Goal: Task Accomplishment & Management: Manage account settings

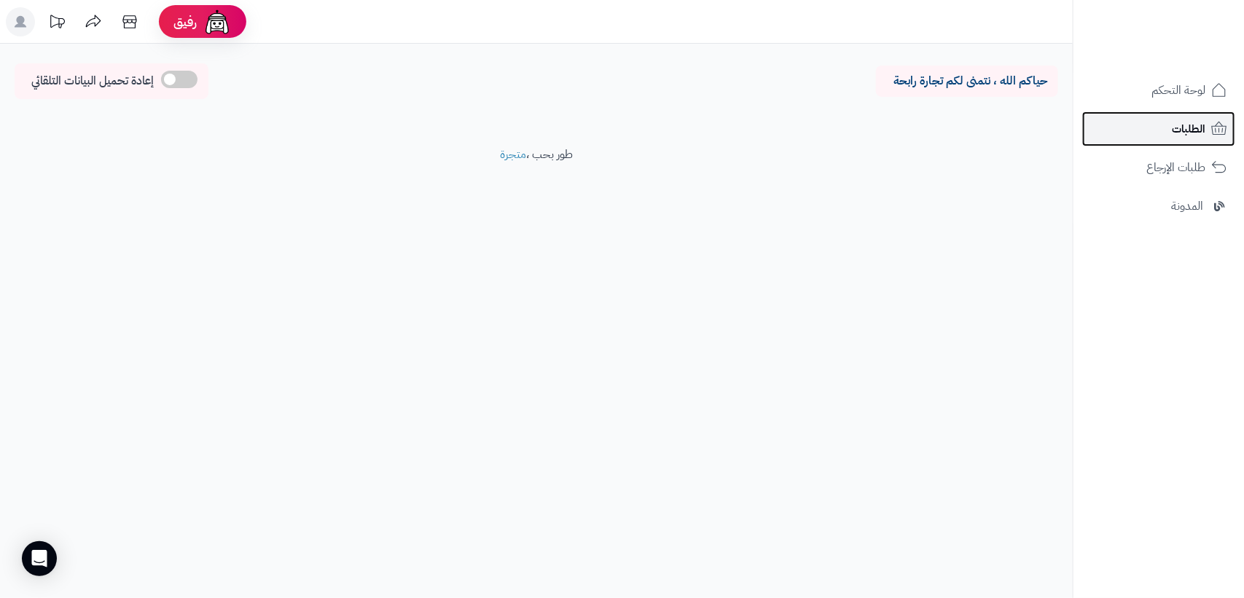
click at [1190, 119] on span "الطلبات" at bounding box center [1189, 129] width 34 height 20
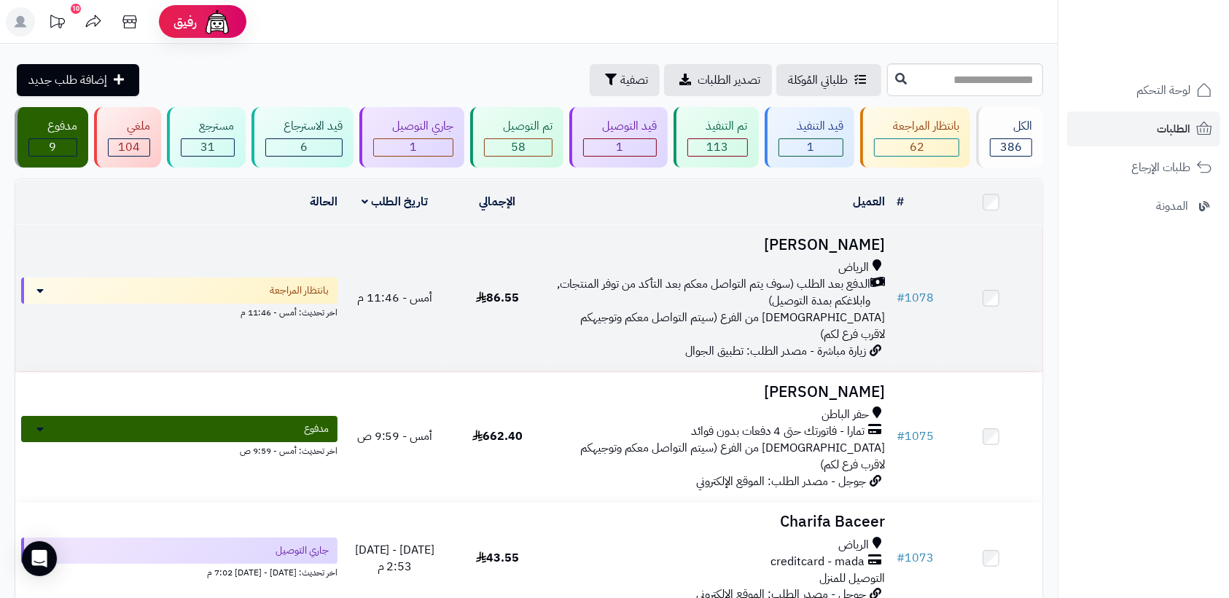
click at [774, 311] on span "[DEMOGRAPHIC_DATA] من الفرع (سيتم التواصل معكم وتوجيهكم لاقرب فرع لكم)" at bounding box center [732, 326] width 305 height 34
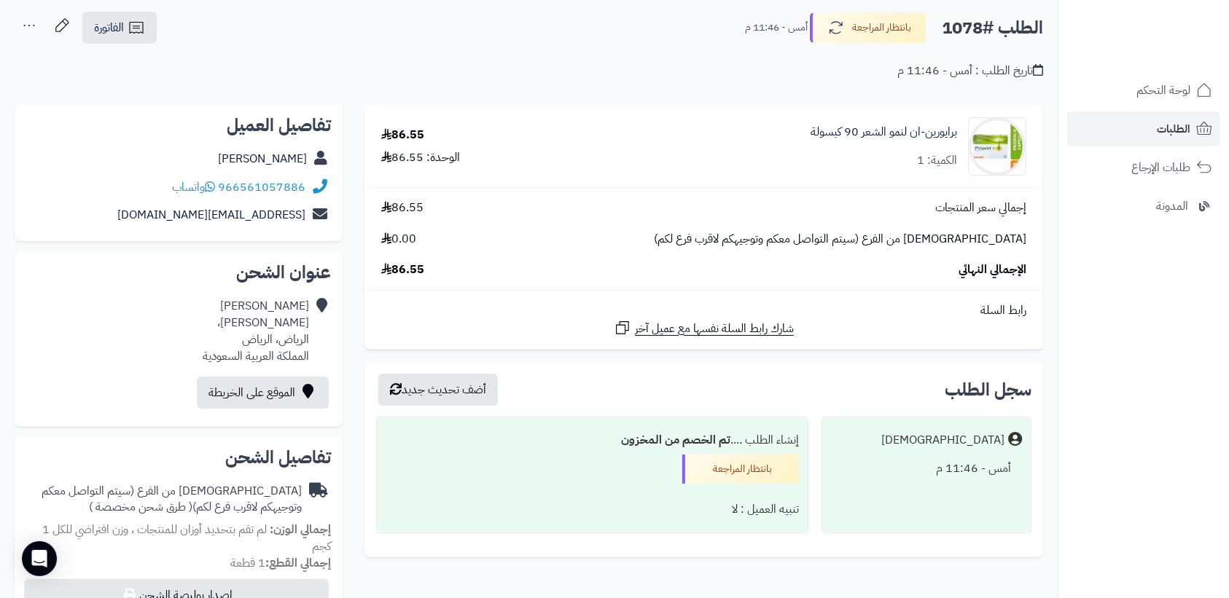
scroll to position [91, 0]
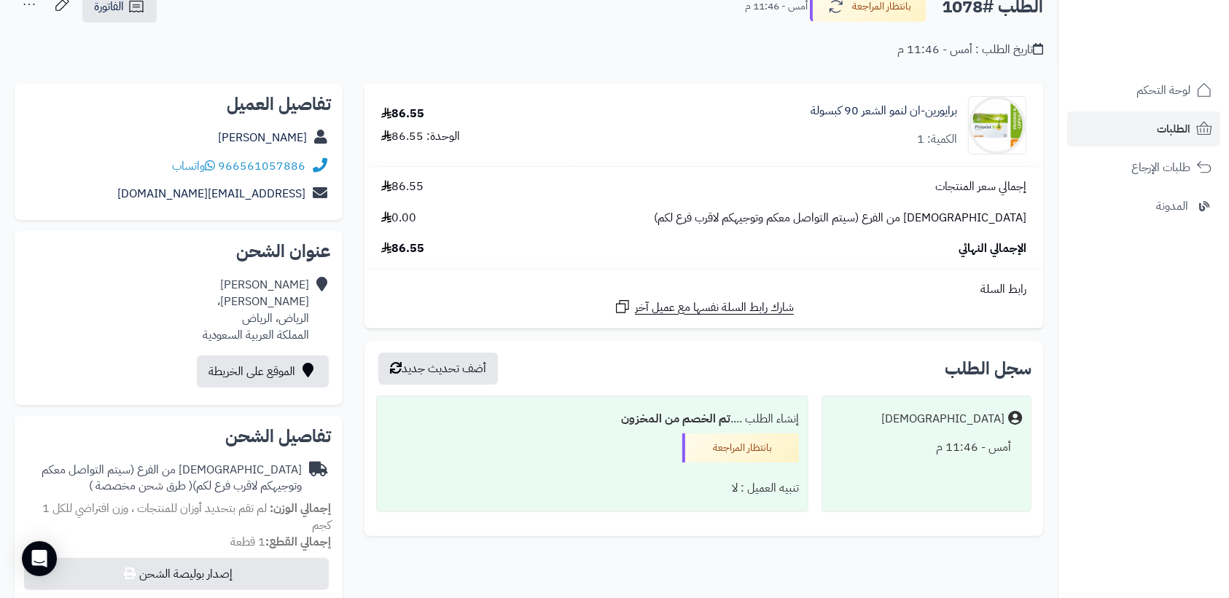
click at [788, 417] on div "إنشاء الطلب .... تم الخصم من المخزون" at bounding box center [592, 419] width 413 height 28
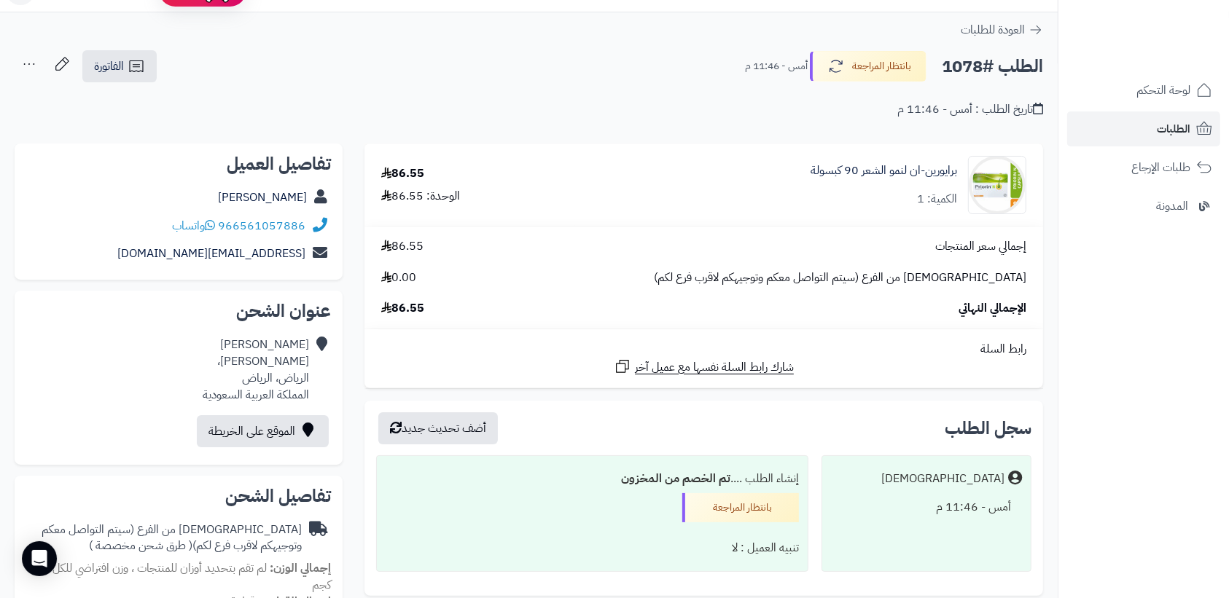
scroll to position [0, 0]
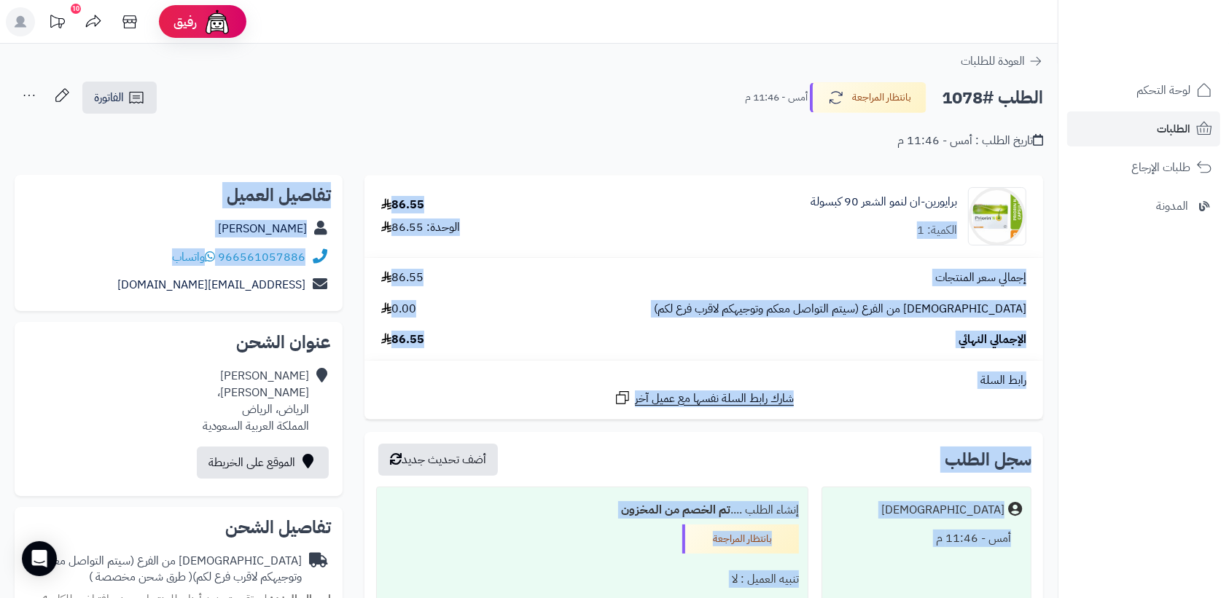
drag, startPoint x: 308, startPoint y: 286, endPoint x: 773, endPoint y: 239, distance: 467.4
click at [773, 239] on div "**********" at bounding box center [529, 603] width 1050 height 856
click at [773, 239] on div "برايورين-ان لنمو الشعر 90 كبسولة الكمية: 1" at bounding box center [809, 216] width 456 height 58
